Goal: Task Accomplishment & Management: Complete application form

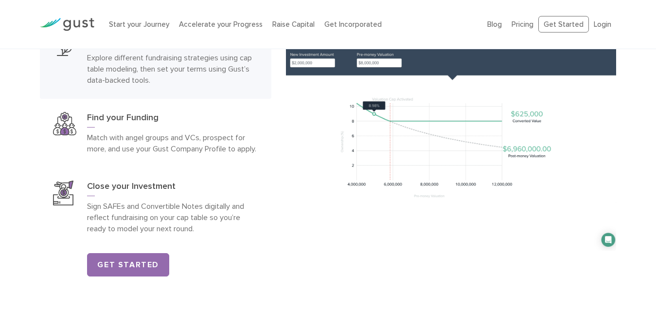
scroll to position [1464, 0]
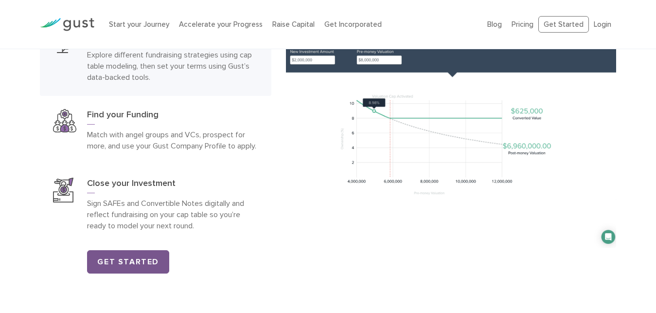
click at [142, 271] on link "Get Started" at bounding box center [128, 261] width 82 height 23
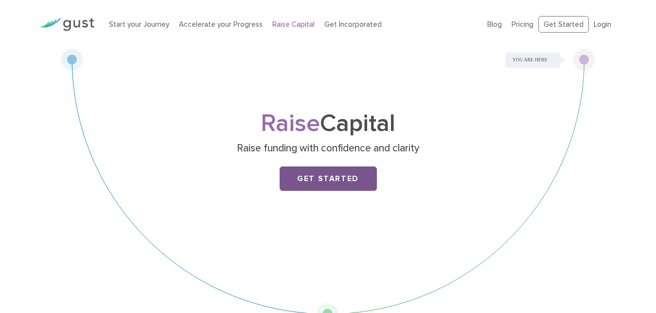
click at [319, 181] on link "Get Started" at bounding box center [328, 178] width 97 height 24
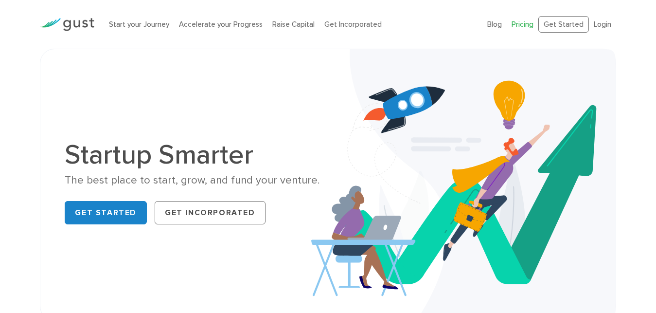
click at [527, 25] on link "Pricing" at bounding box center [523, 24] width 22 height 9
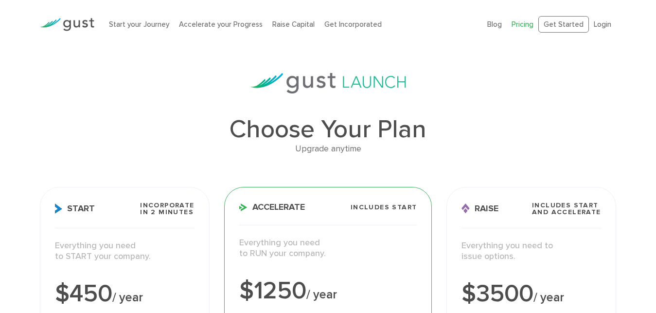
click at [74, 24] on img at bounding box center [67, 24] width 54 height 13
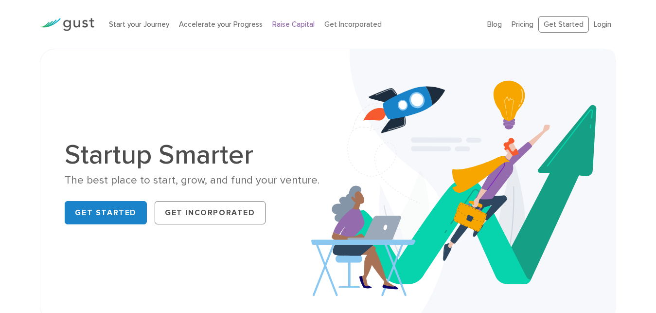
click at [287, 24] on link "Raise Capital" at bounding box center [293, 24] width 42 height 9
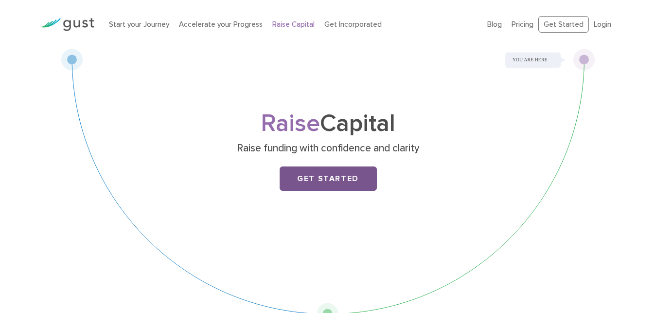
click at [322, 177] on link "Get Started" at bounding box center [328, 178] width 97 height 24
